Goal: Find specific page/section: Find specific page/section

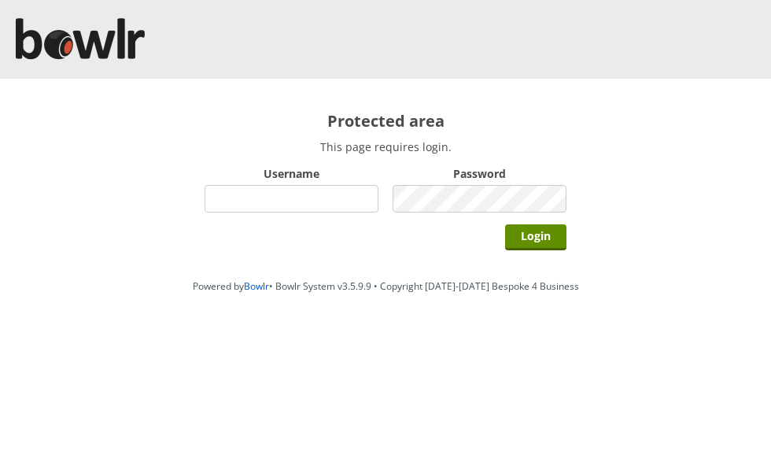
scroll to position [131, 0]
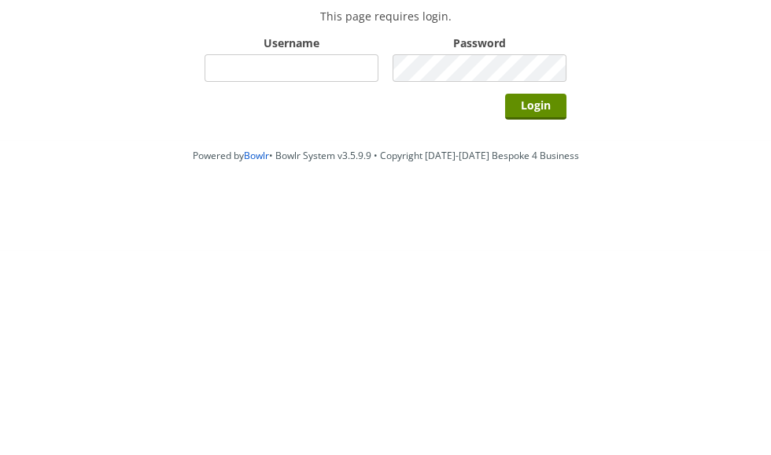
click at [341, 185] on input "Username" at bounding box center [292, 199] width 174 height 28
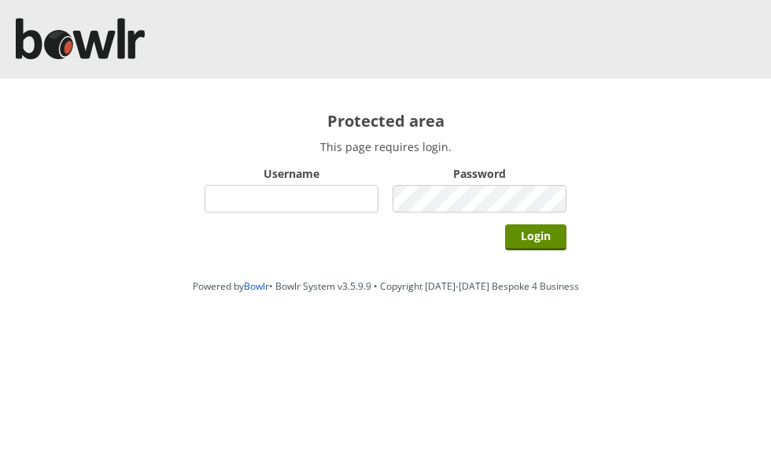
type input "grahamw"
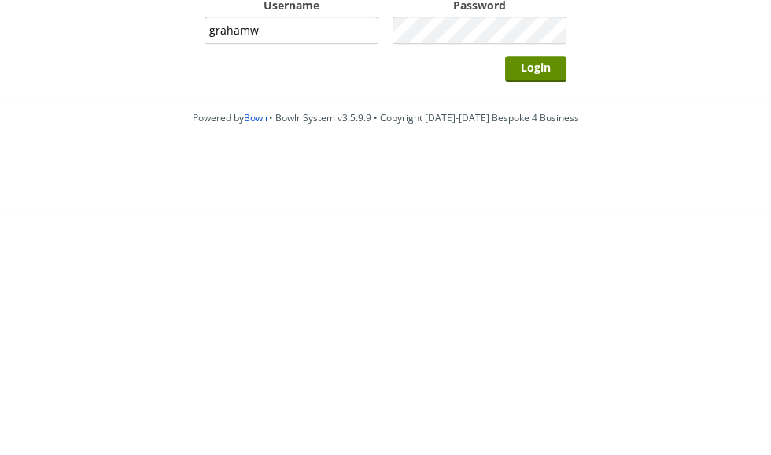
click at [536, 224] on input "Login" at bounding box center [535, 237] width 61 height 26
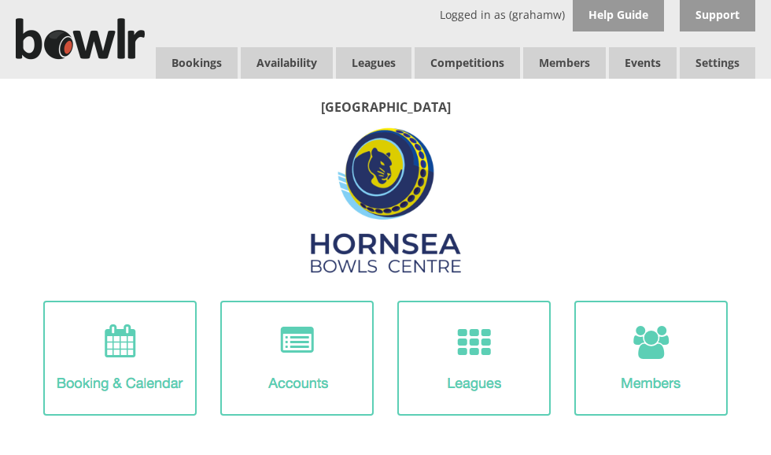
click at [379, 61] on link "Leagues" at bounding box center [374, 62] width 76 height 31
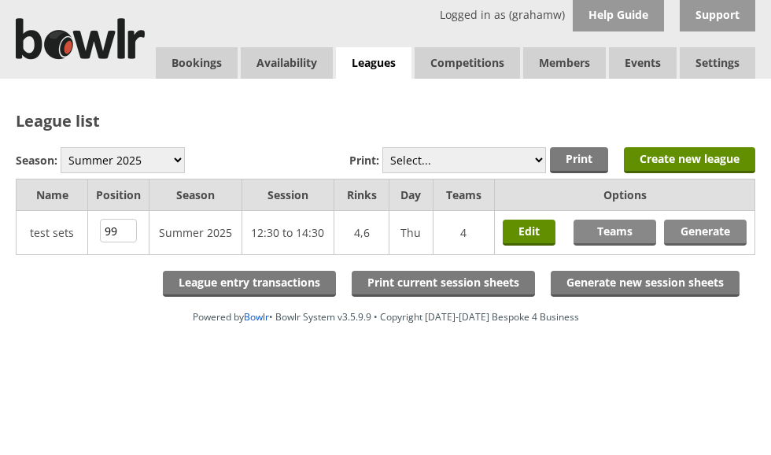
click at [140, 162] on select "Winter 2025-6 Summer 2025 Winter 24-25 Summer 2024 Winter 2023 / 2024 Summer 20…" at bounding box center [123, 160] width 124 height 26
select select "10"
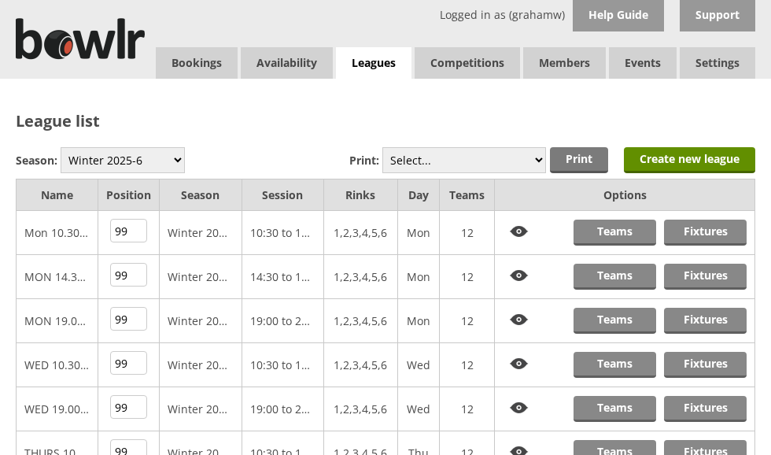
click at [711, 222] on link "Fixtures" at bounding box center [705, 233] width 83 height 26
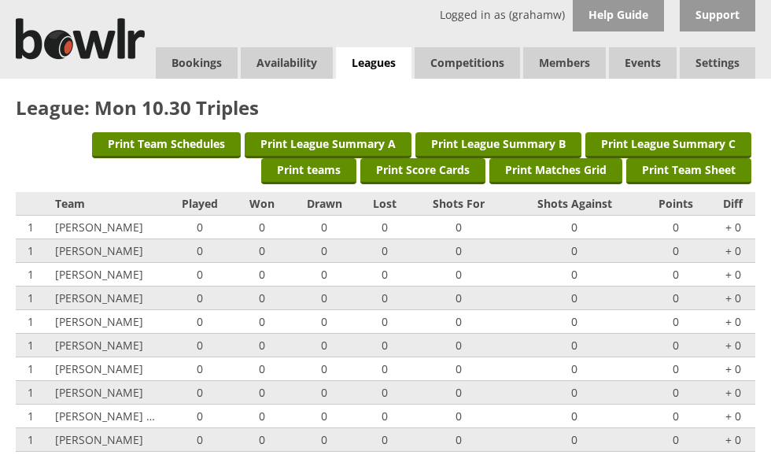
click at [0, 0] on link "Log Out" at bounding box center [0, 0] width 0 height 0
